Goal: Submit feedback/report problem

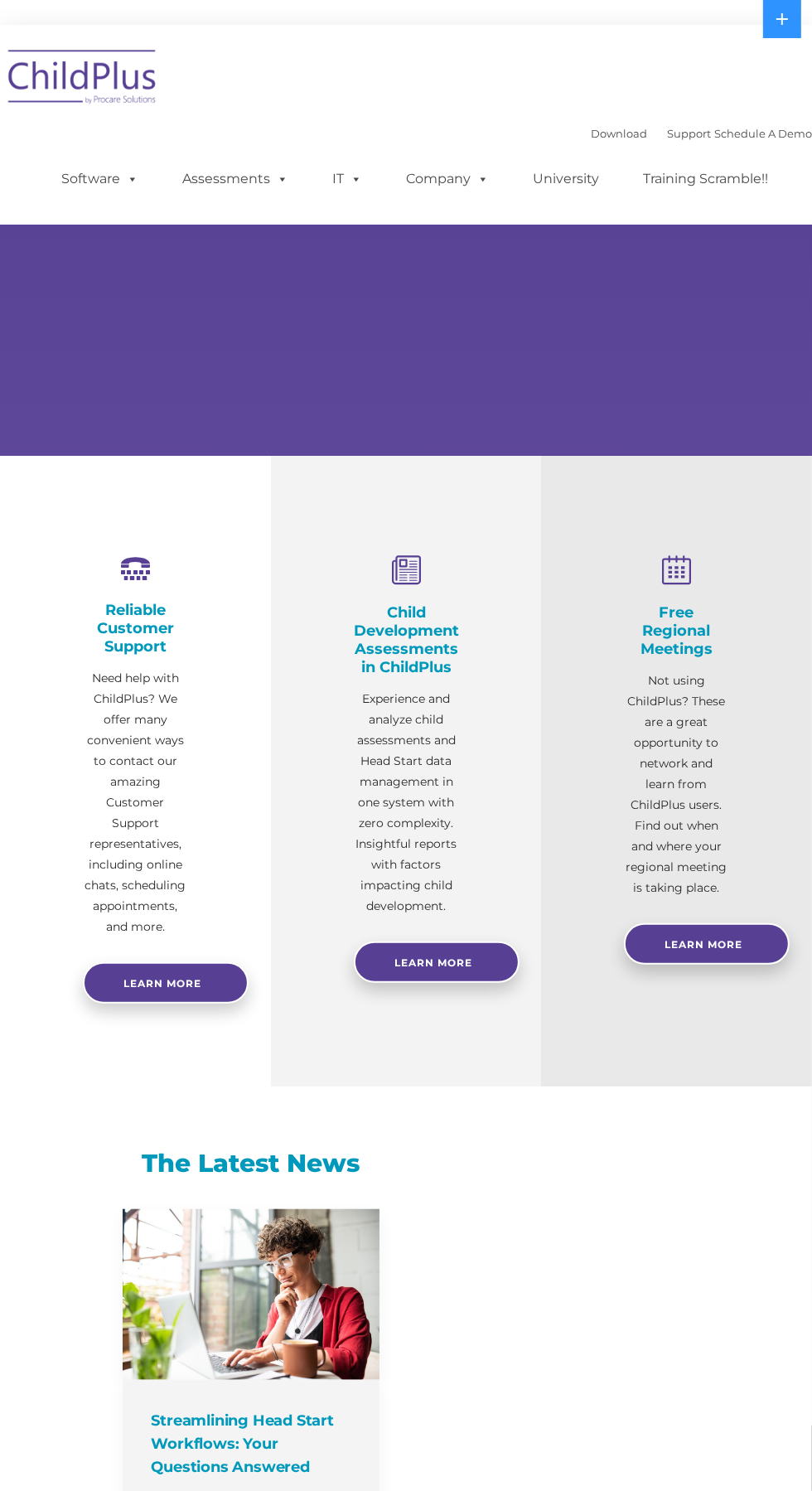
select select "MEDIUM"
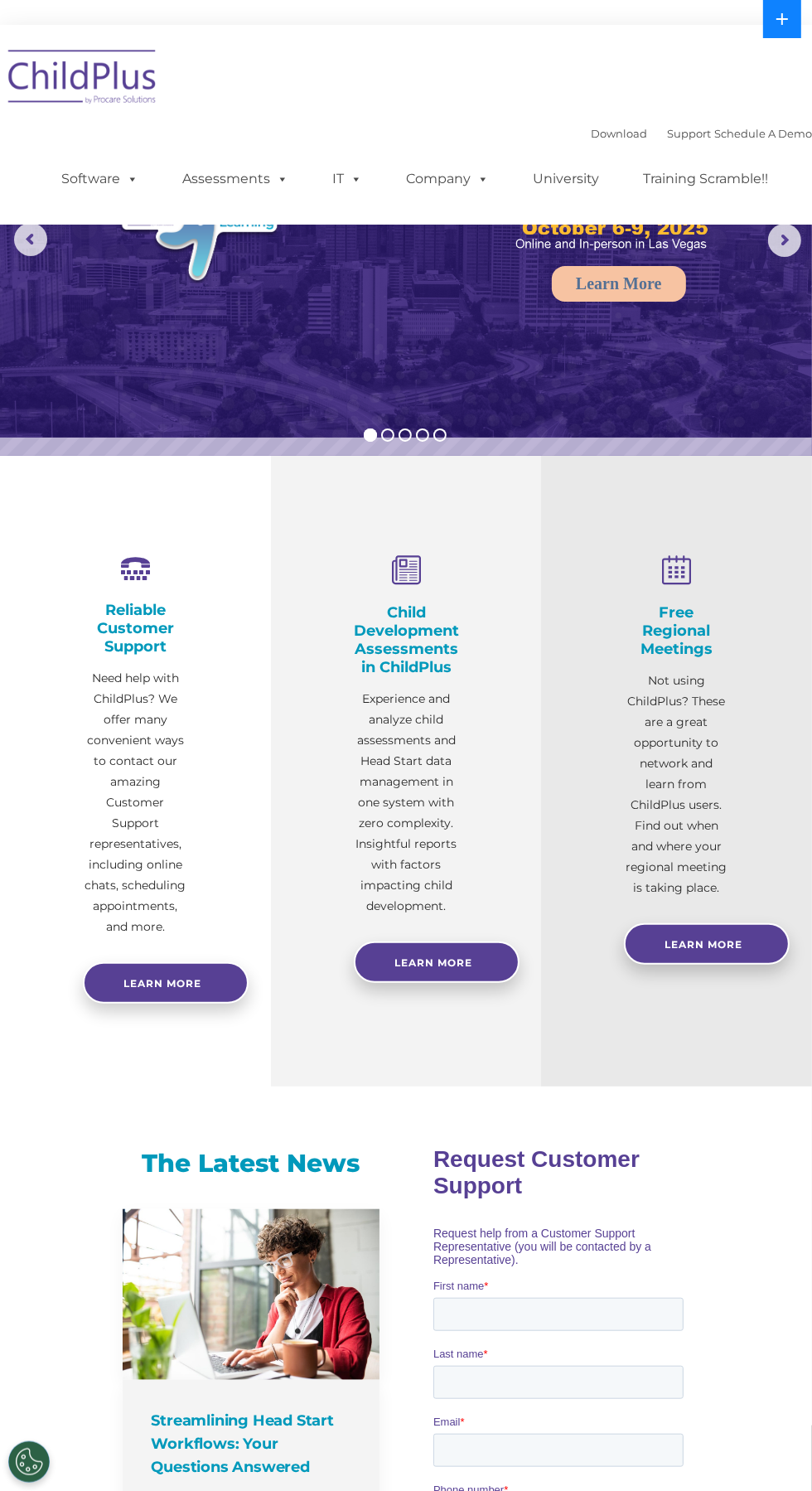
click at [776, 27] on button at bounding box center [782, 19] width 38 height 38
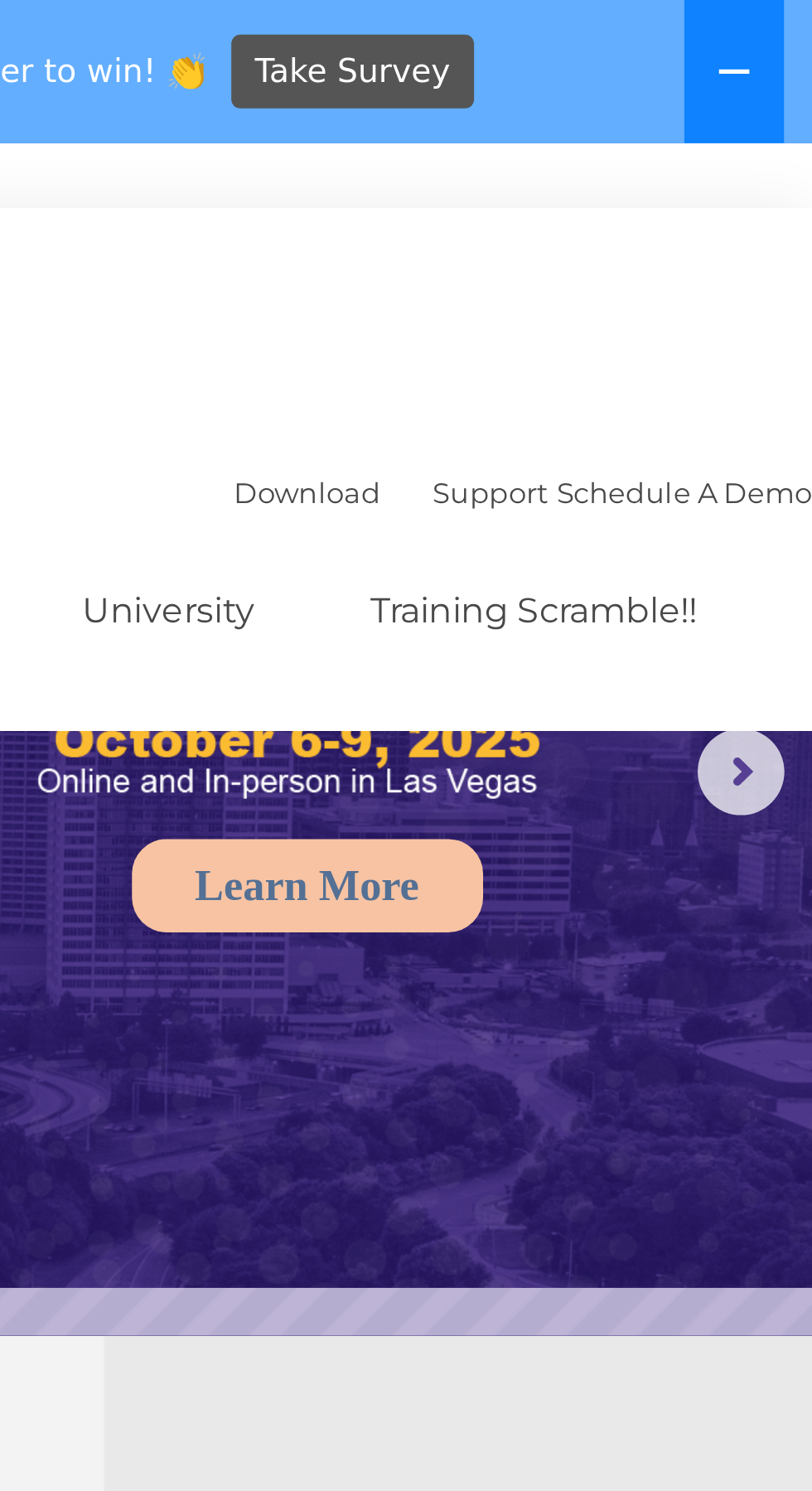
click at [787, 29] on icon at bounding box center [782, 27] width 14 height 14
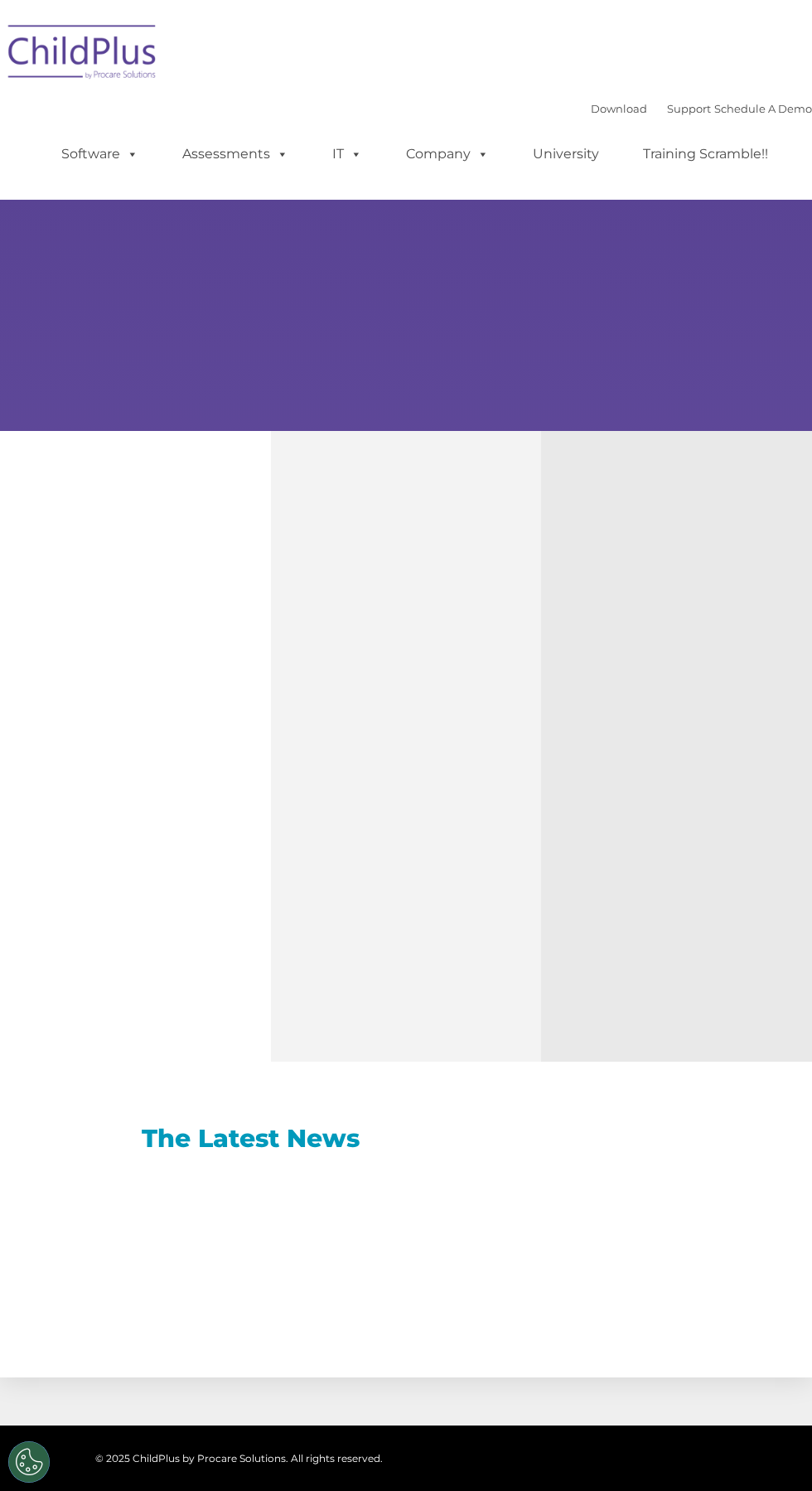
type input ""
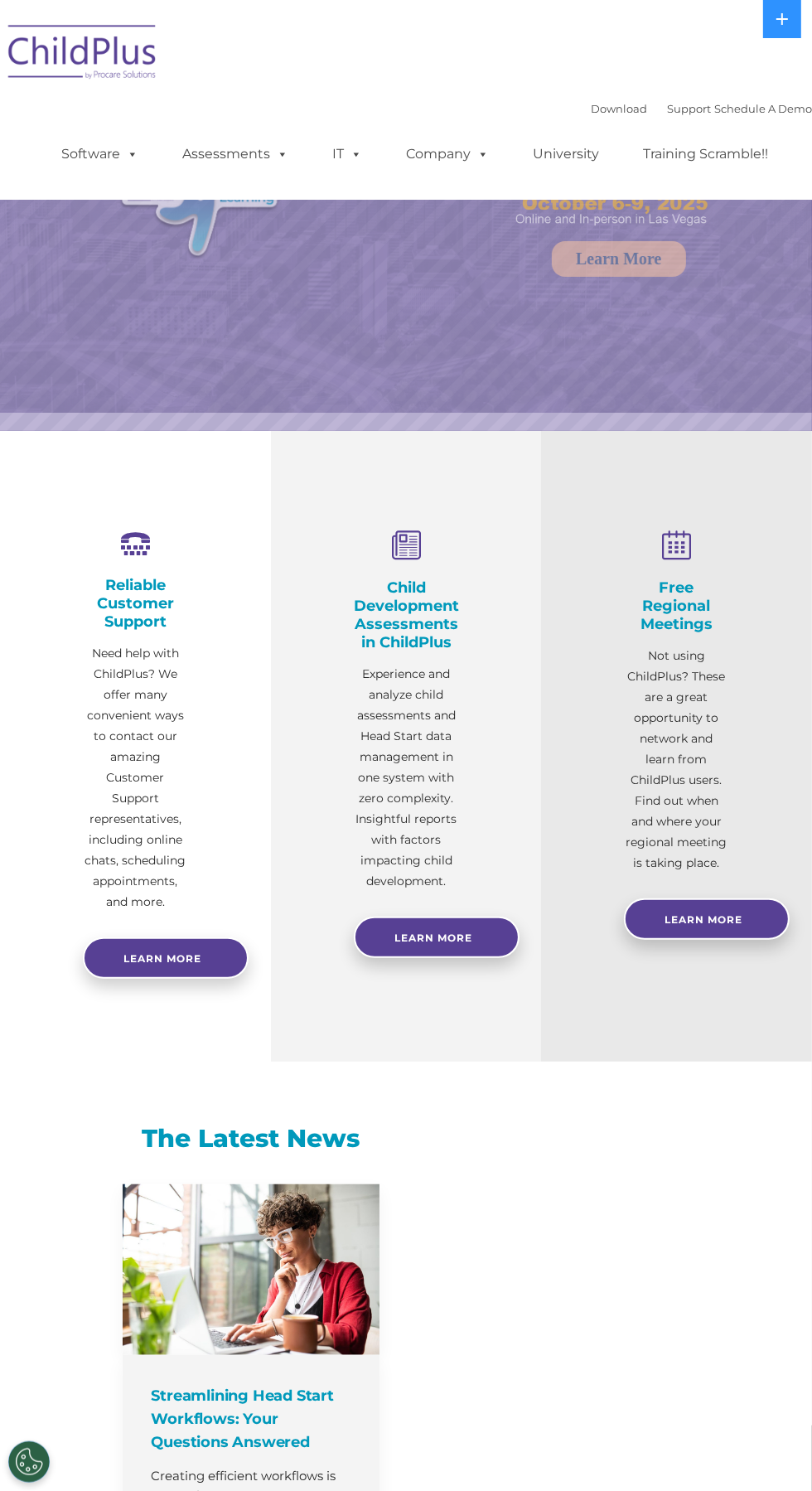
select select "MEDIUM"
